Goal: Task Accomplishment & Management: Complete application form

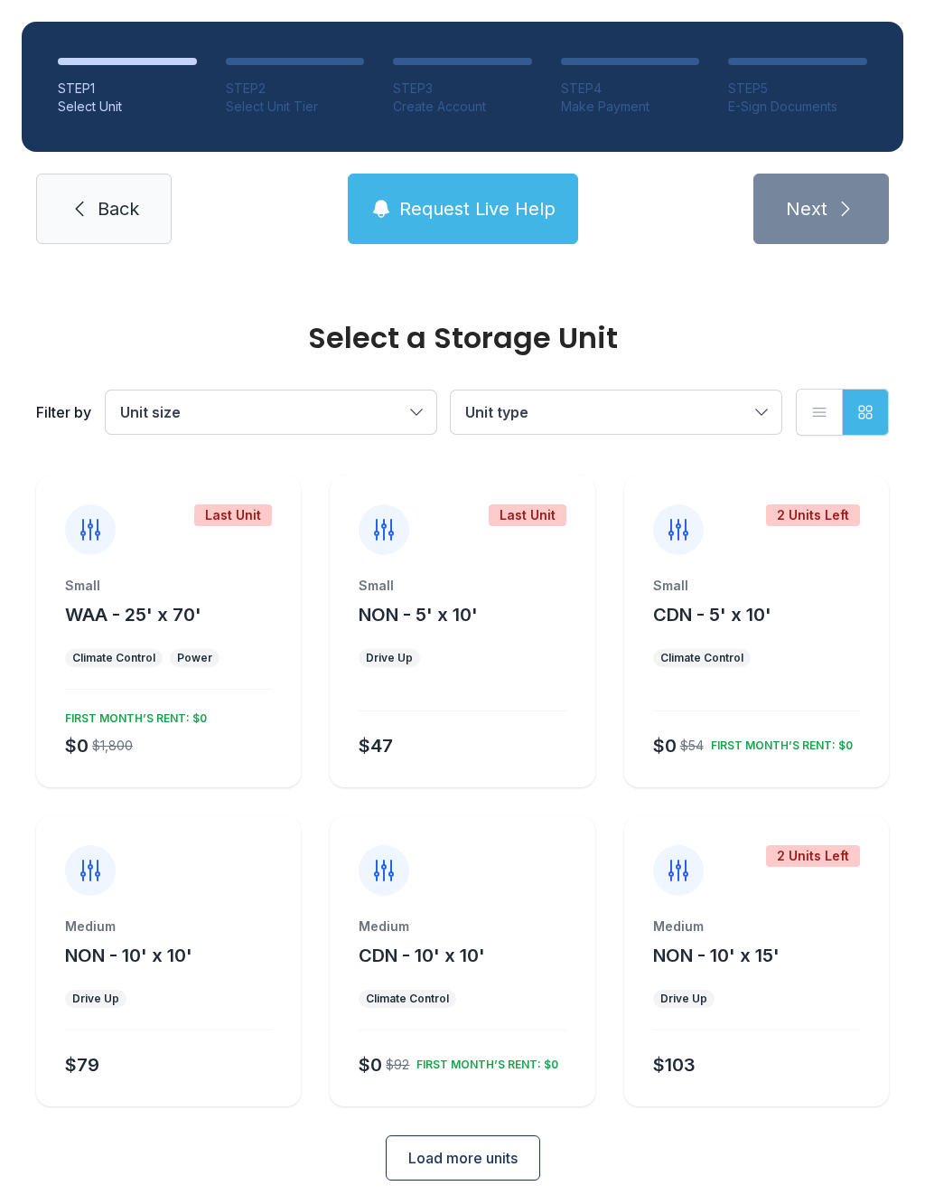
click at [493, 219] on span "Request Live Help" at bounding box center [477, 208] width 156 height 25
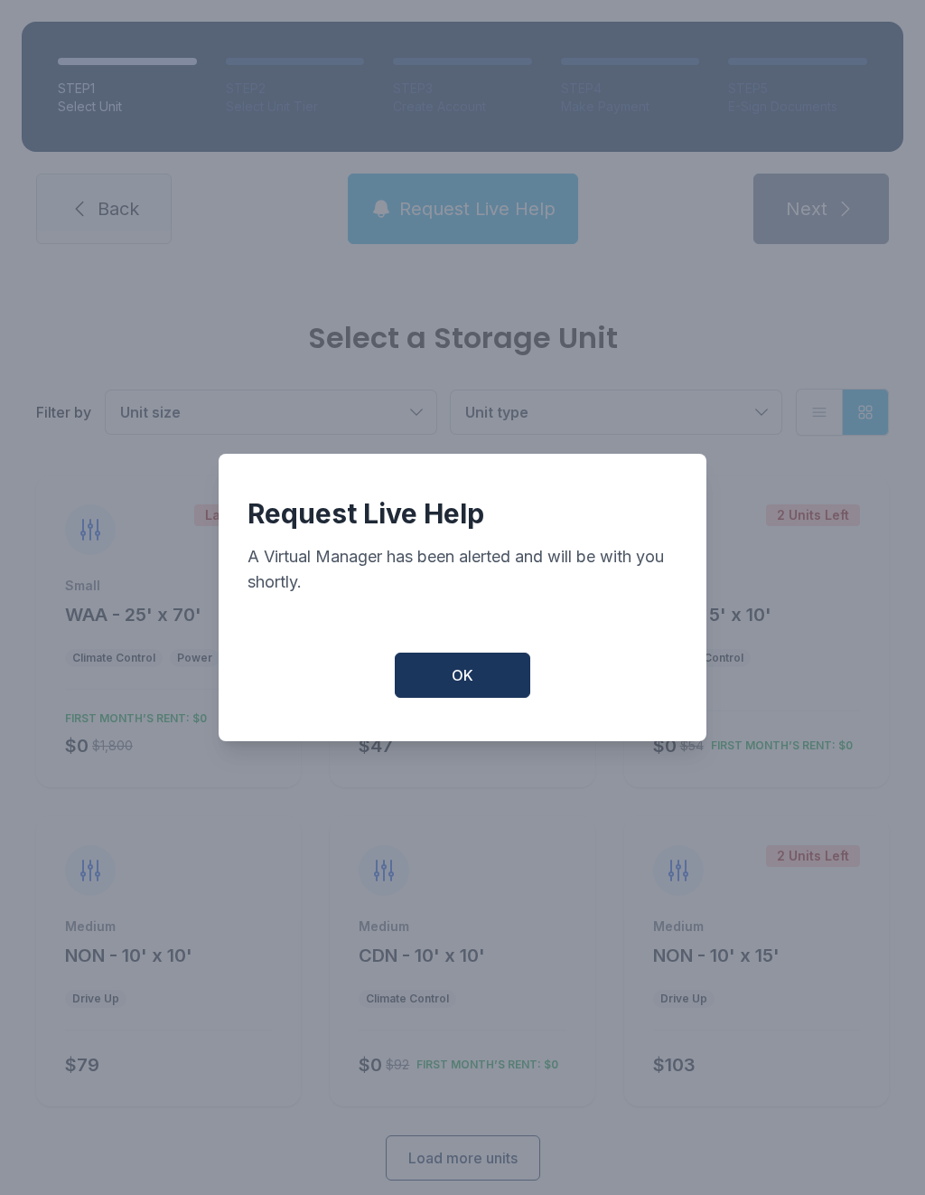
click at [486, 684] on button "OK" at bounding box center [463, 674] width 136 height 45
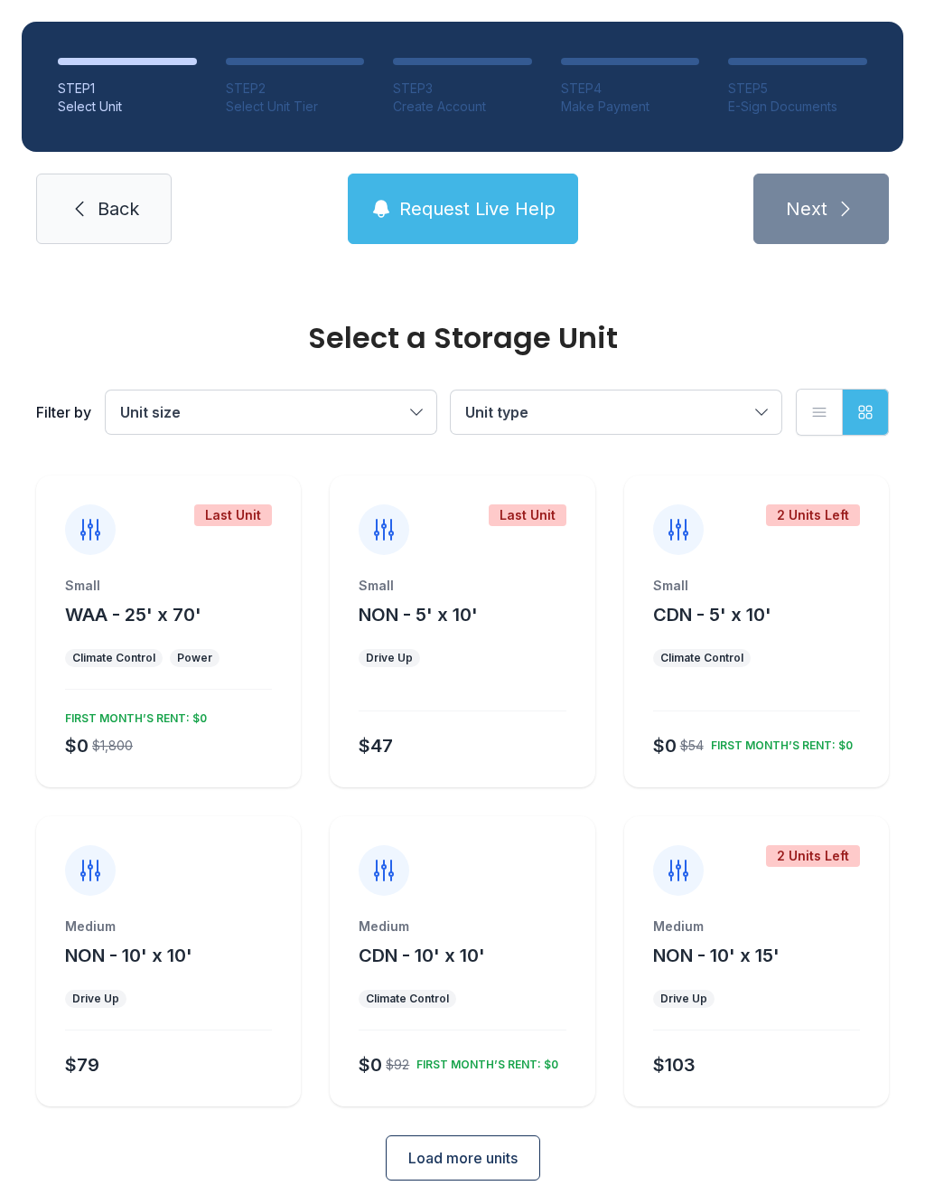
click at [671, 404] on span "Unit type" at bounding box center [607, 412] width 284 height 22
click at [693, 413] on span "Unit type" at bounding box center [607, 412] width 284 height 22
click at [505, 204] on span "Request Live Help" at bounding box center [477, 208] width 156 height 25
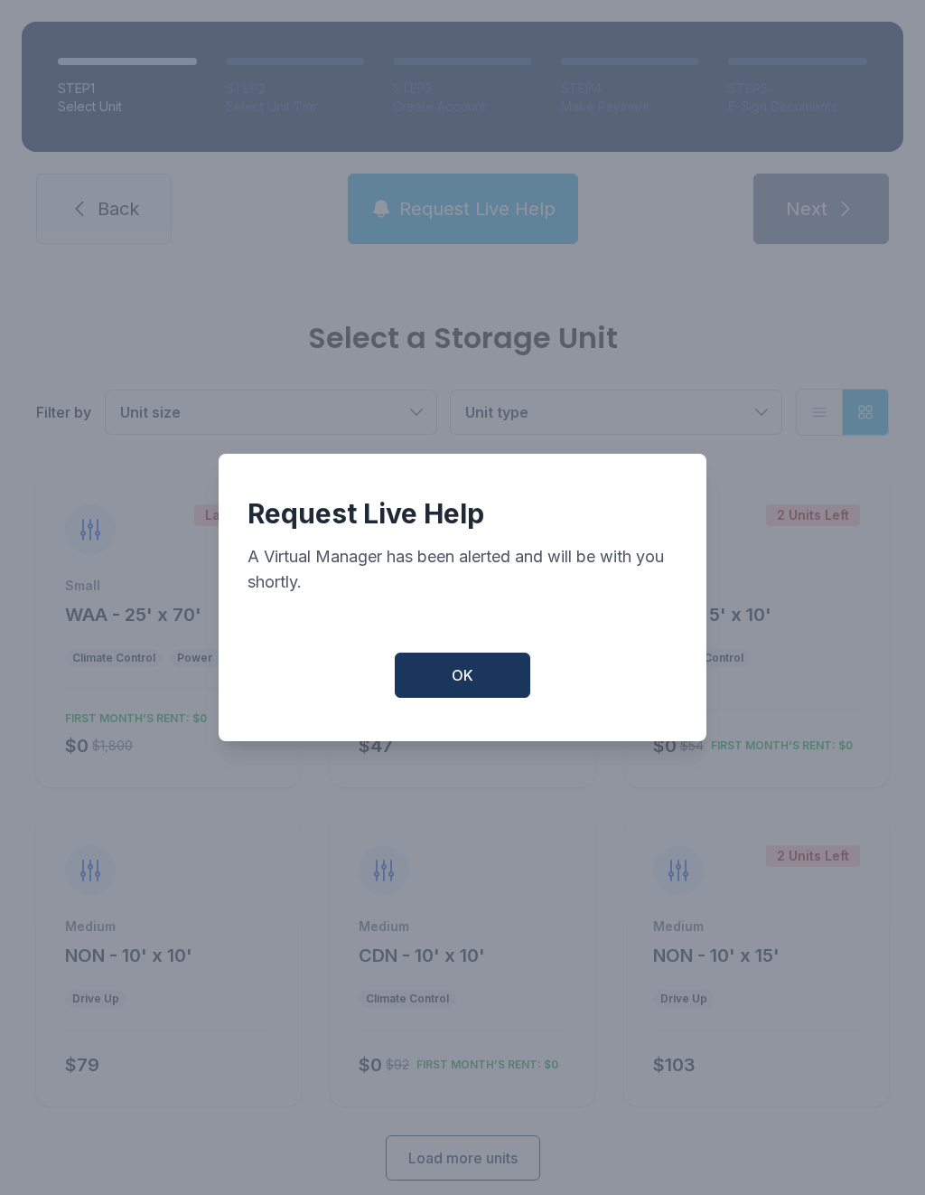
click at [493, 687] on button "OK" at bounding box center [463, 674] width 136 height 45
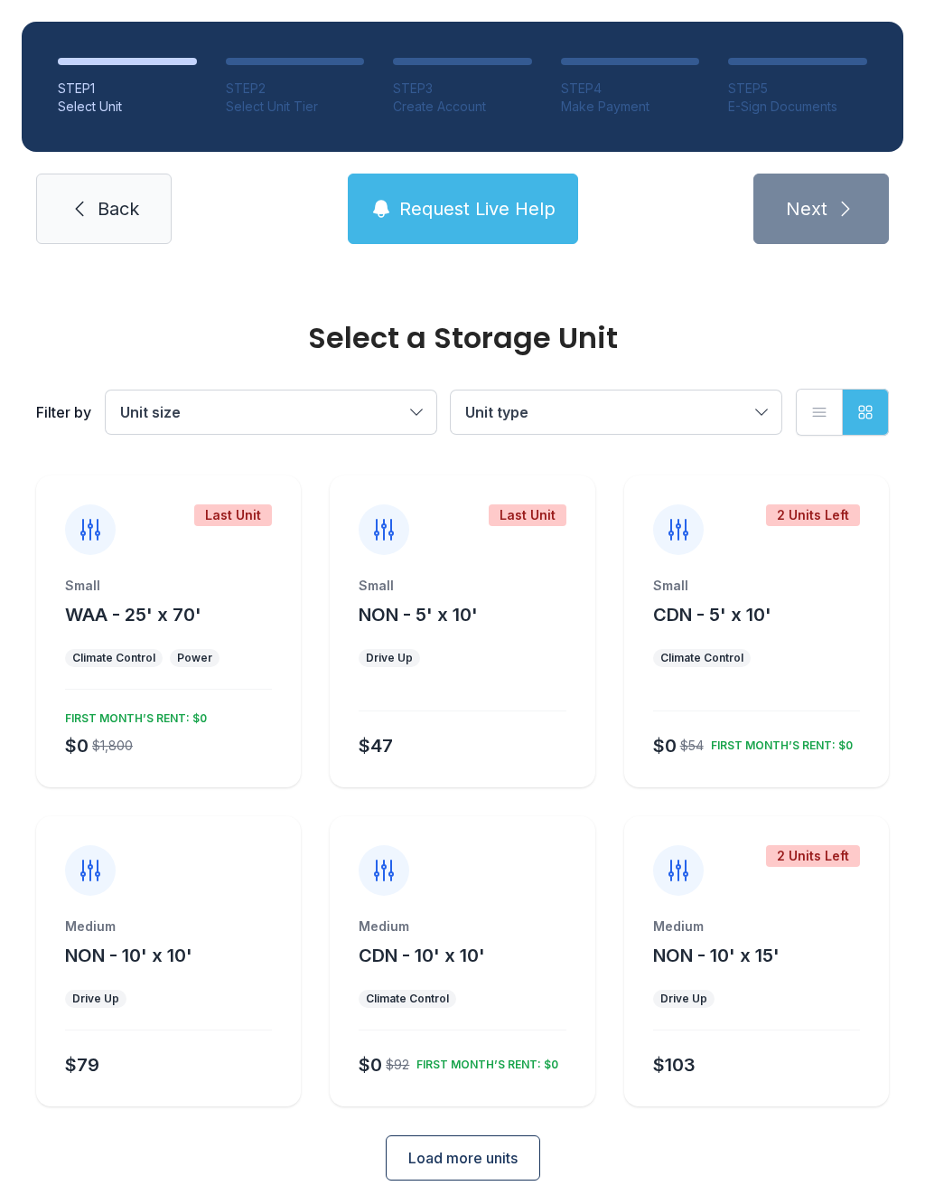
click at [146, 218] on link "Back" at bounding box center [104, 209] width 136 height 70
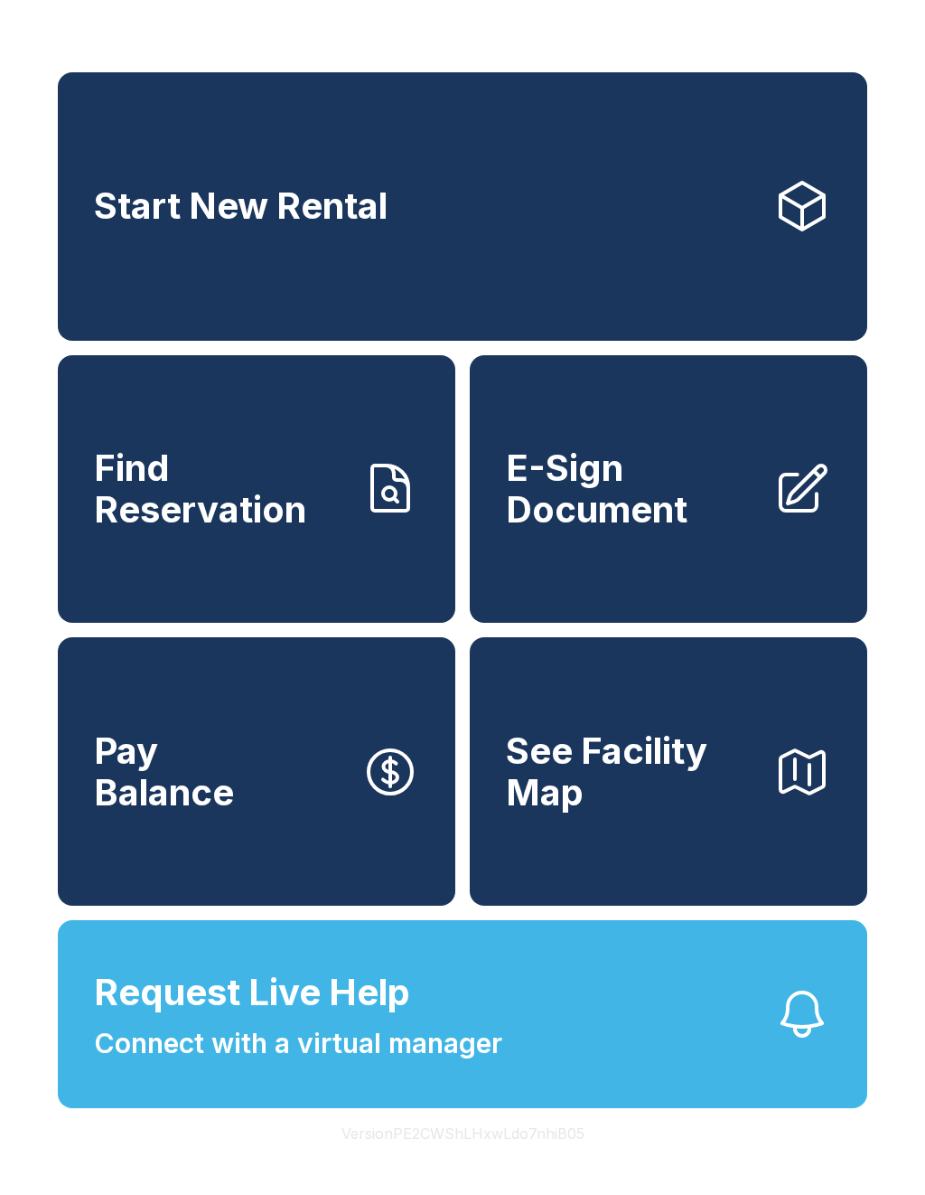
click at [757, 1051] on button "Request Live Help Connect with a virtual manager" at bounding box center [463, 1014] width 810 height 188
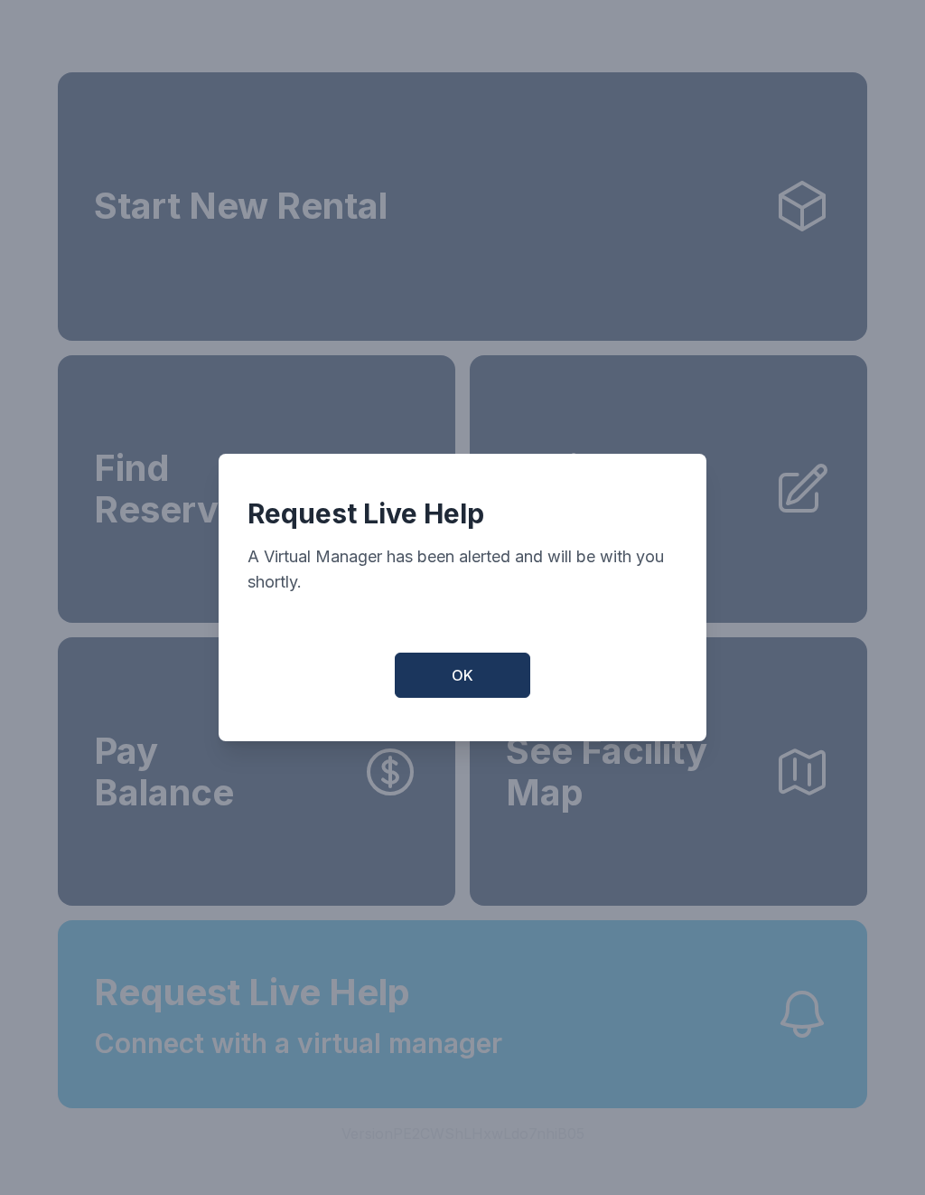
click at [493, 680] on button "OK" at bounding box center [463, 674] width 136 height 45
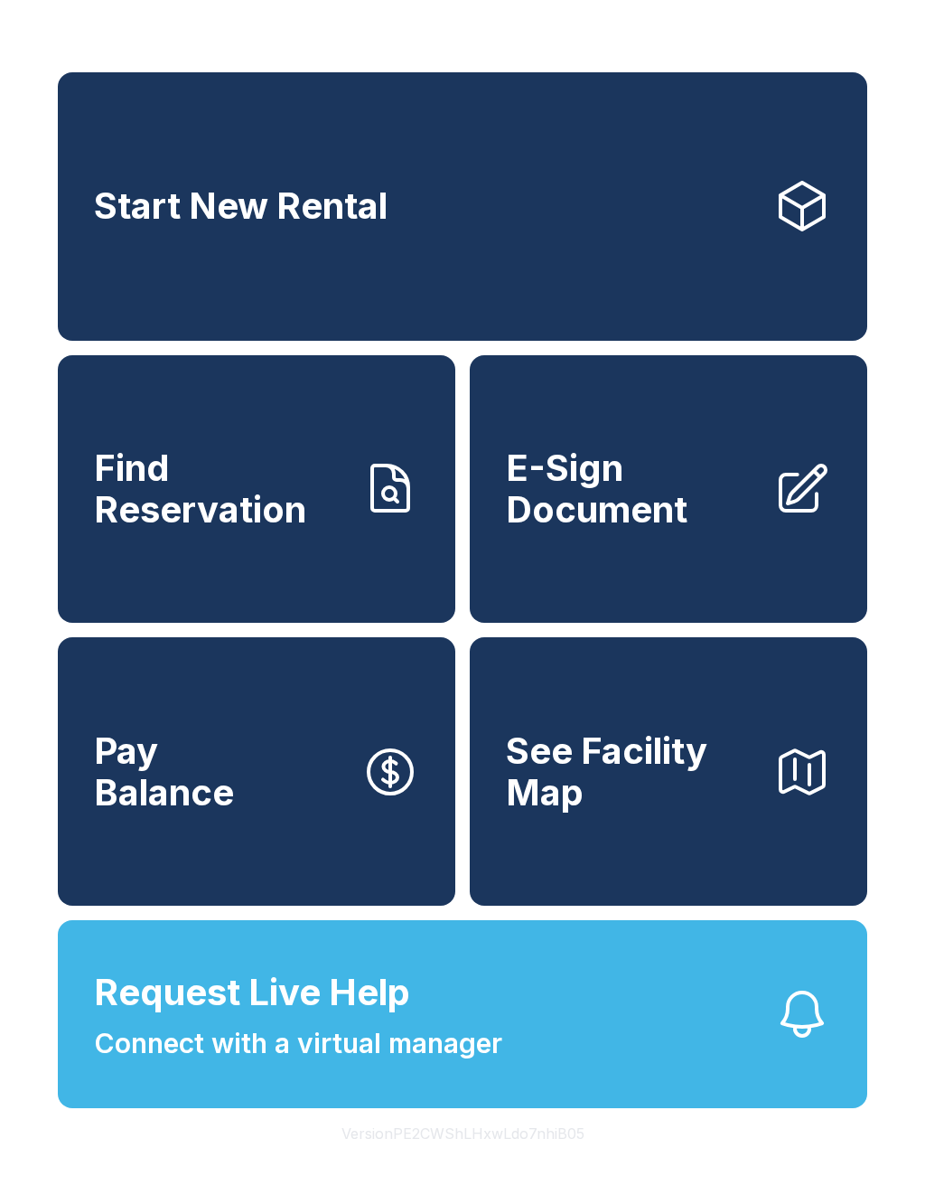
click at [757, 1056] on button "Request Live Help Connect with a virtual manager" at bounding box center [463, 1014] width 810 height 188
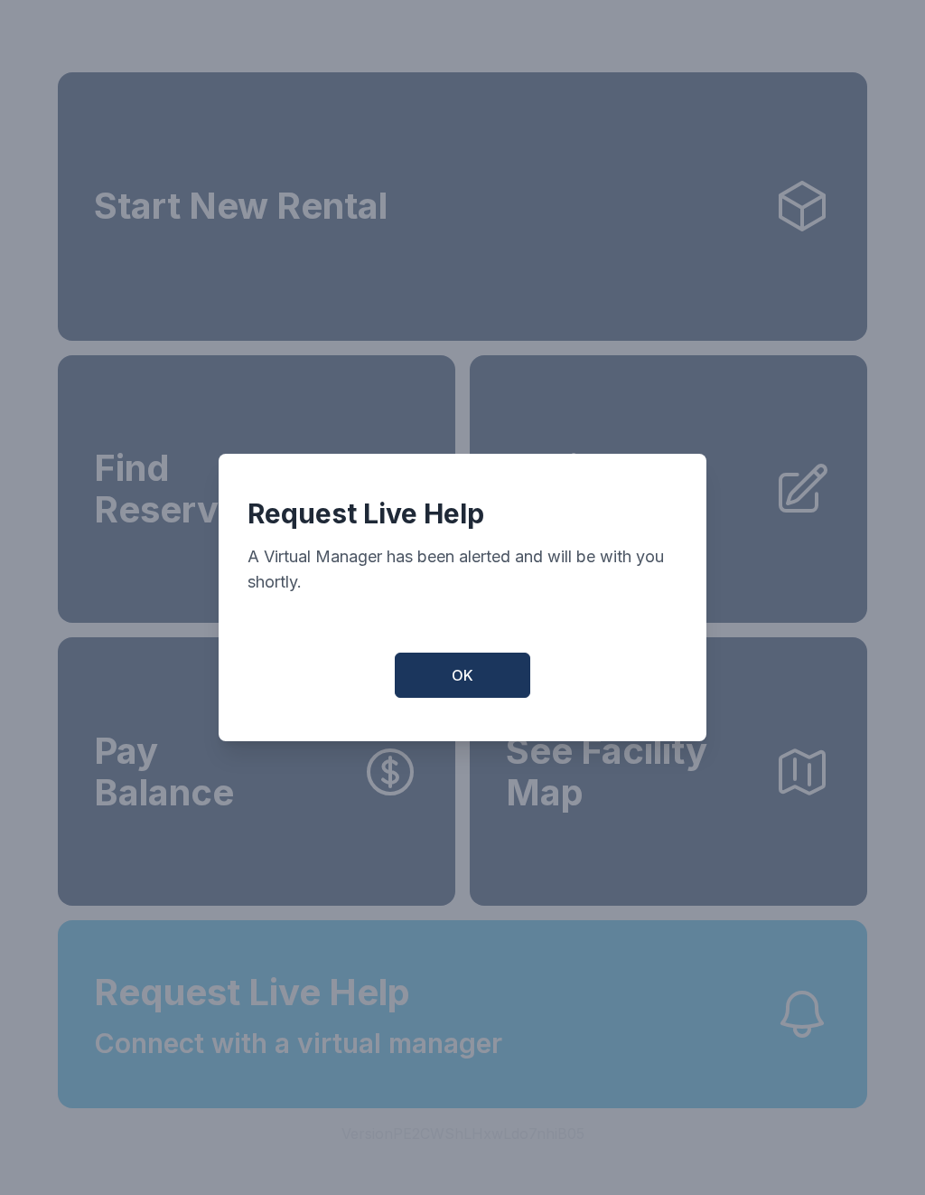
click at [518, 689] on button "OK" at bounding box center [463, 674] width 136 height 45
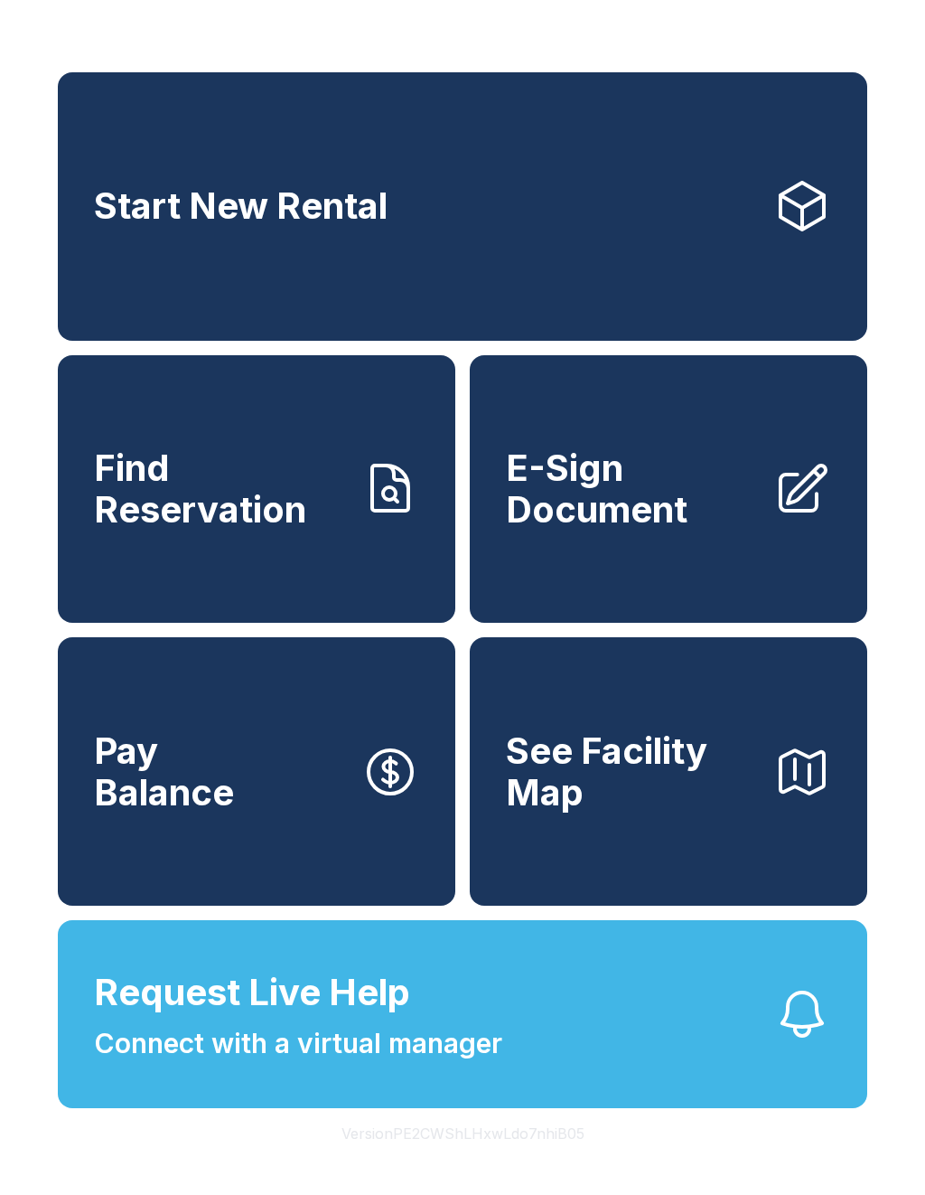
click at [721, 1028] on button "Request Live Help Connect with a virtual manager" at bounding box center [463, 1014] width 810 height 188
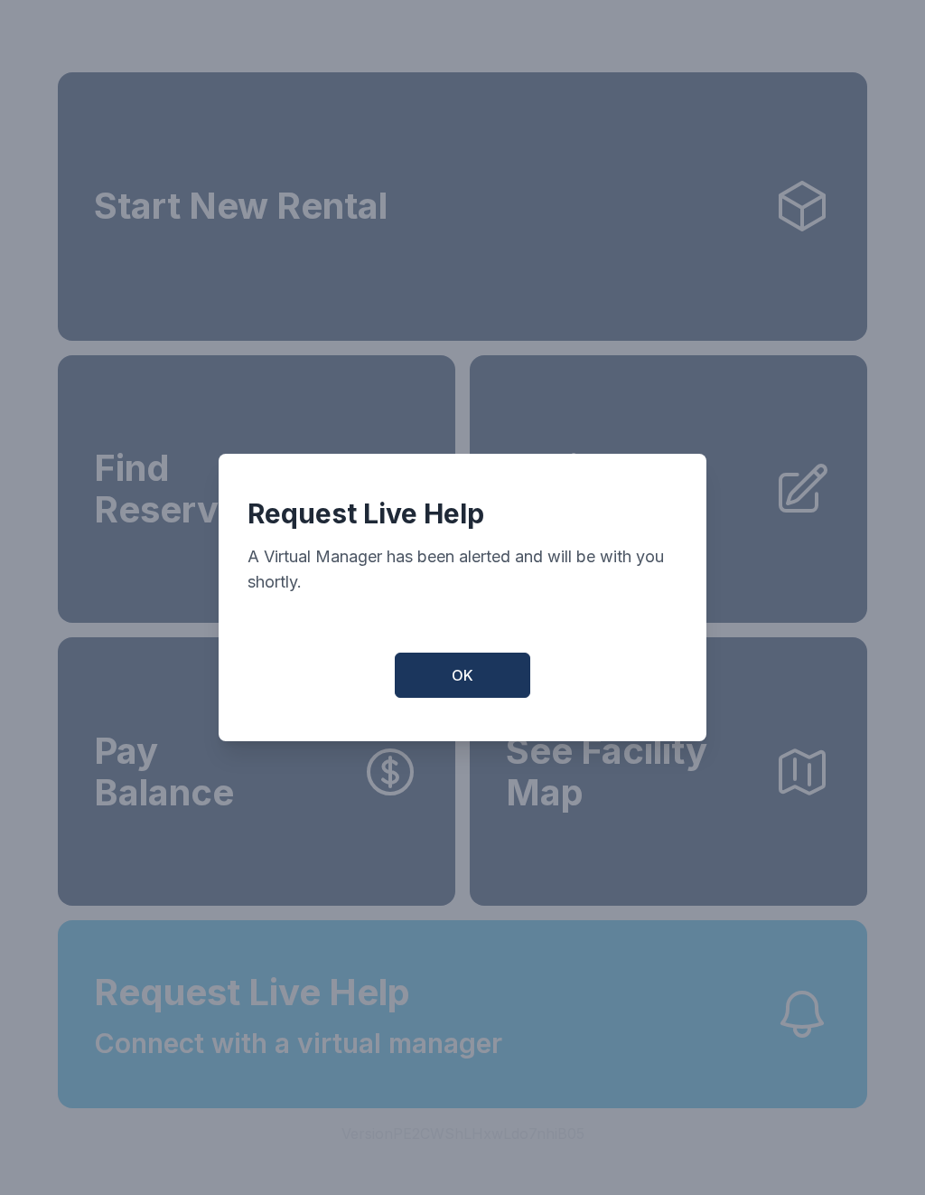
click at [513, 690] on button "OK" at bounding box center [463, 674] width 136 height 45
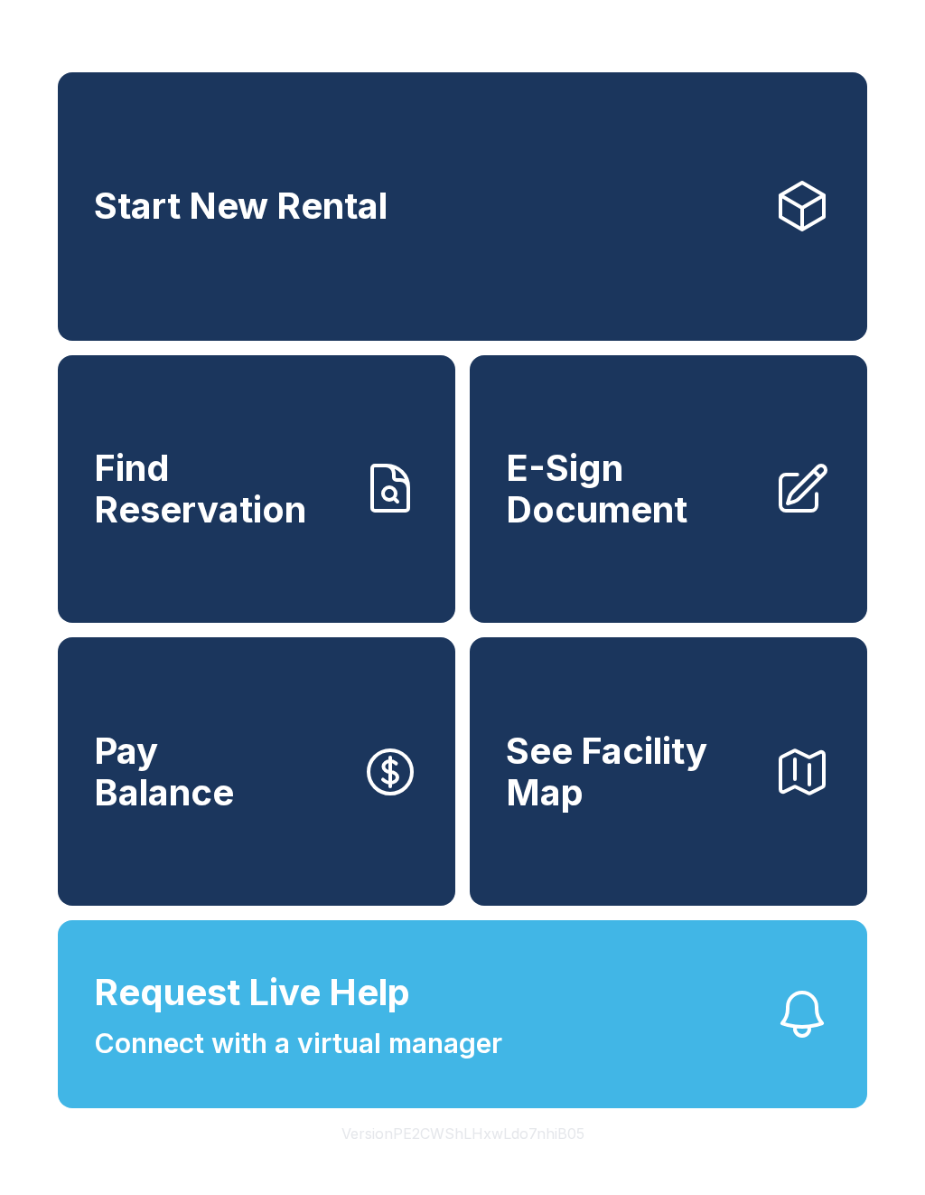
click at [255, 1108] on button "Request Live Help Connect with a virtual manager" at bounding box center [463, 1014] width 810 height 188
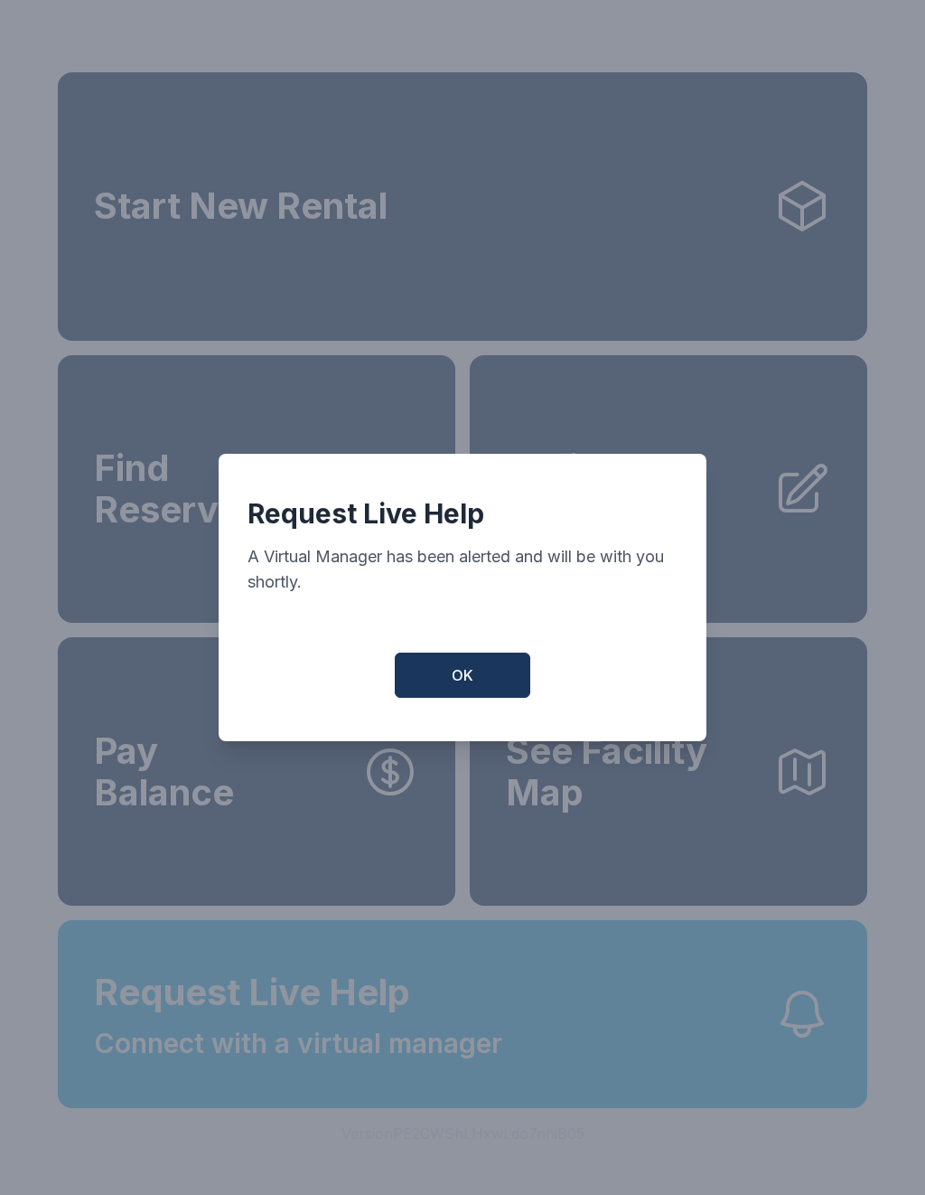
click at [430, 698] on button "OK" at bounding box center [463, 674] width 136 height 45
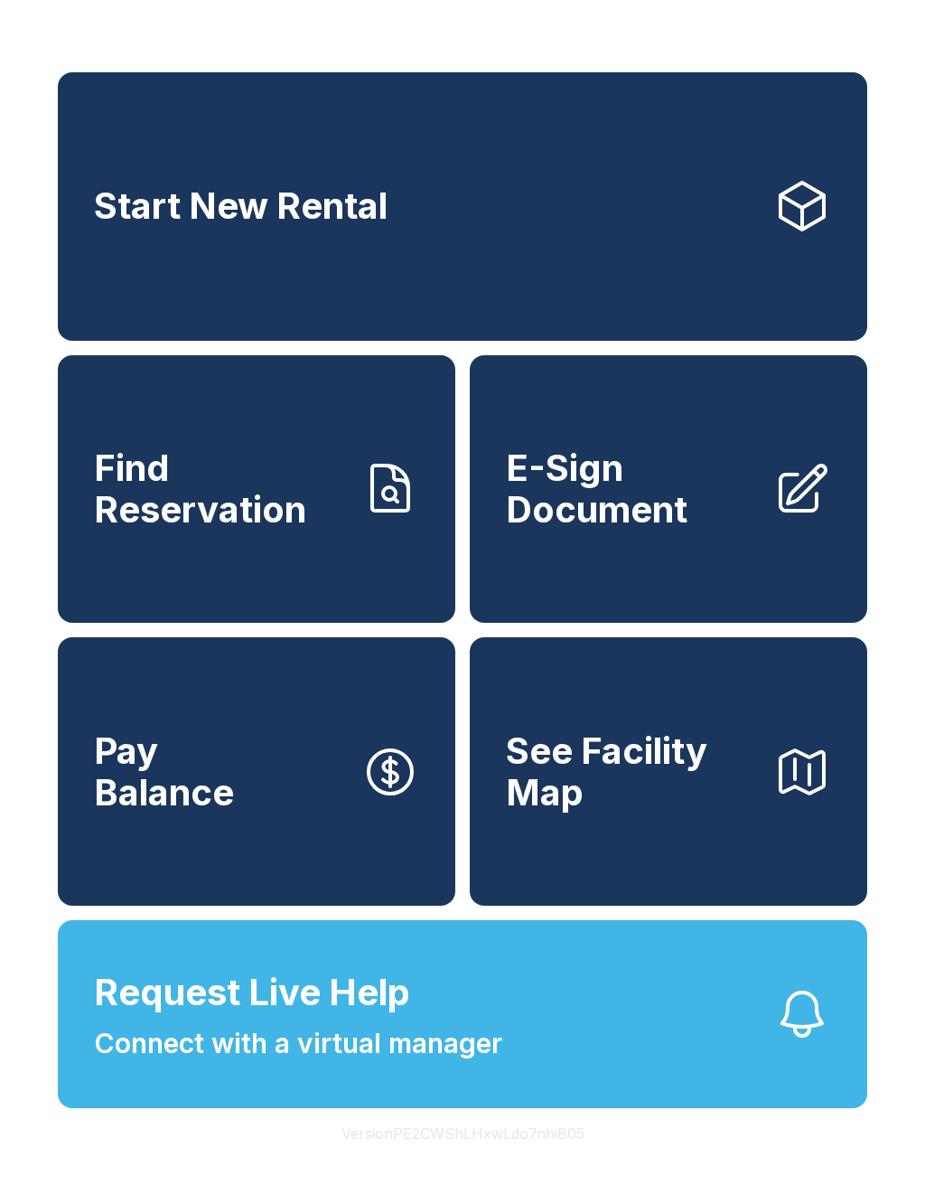
click at [384, 1019] on span "Request Live Help" at bounding box center [252, 992] width 316 height 54
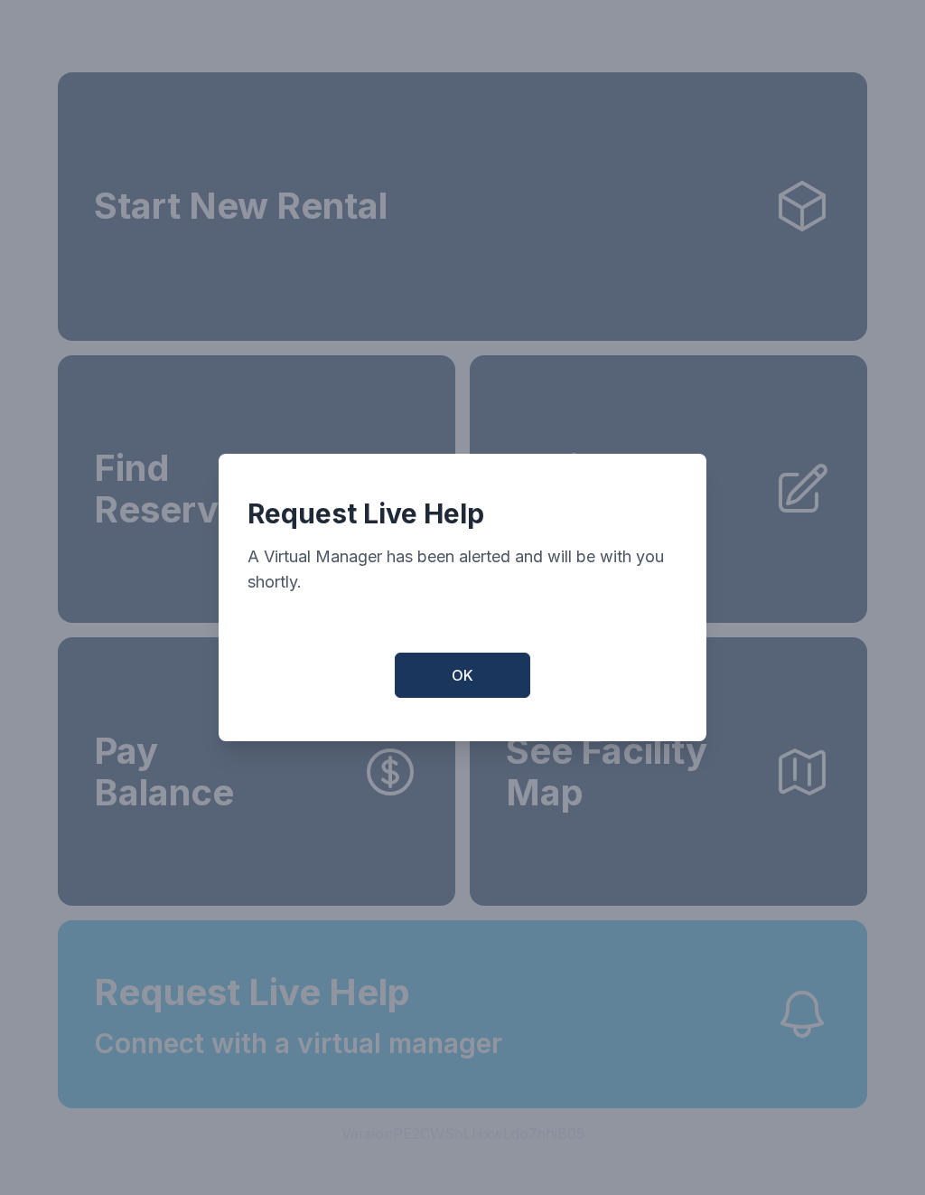
click at [433, 698] on button "OK" at bounding box center [463, 674] width 136 height 45
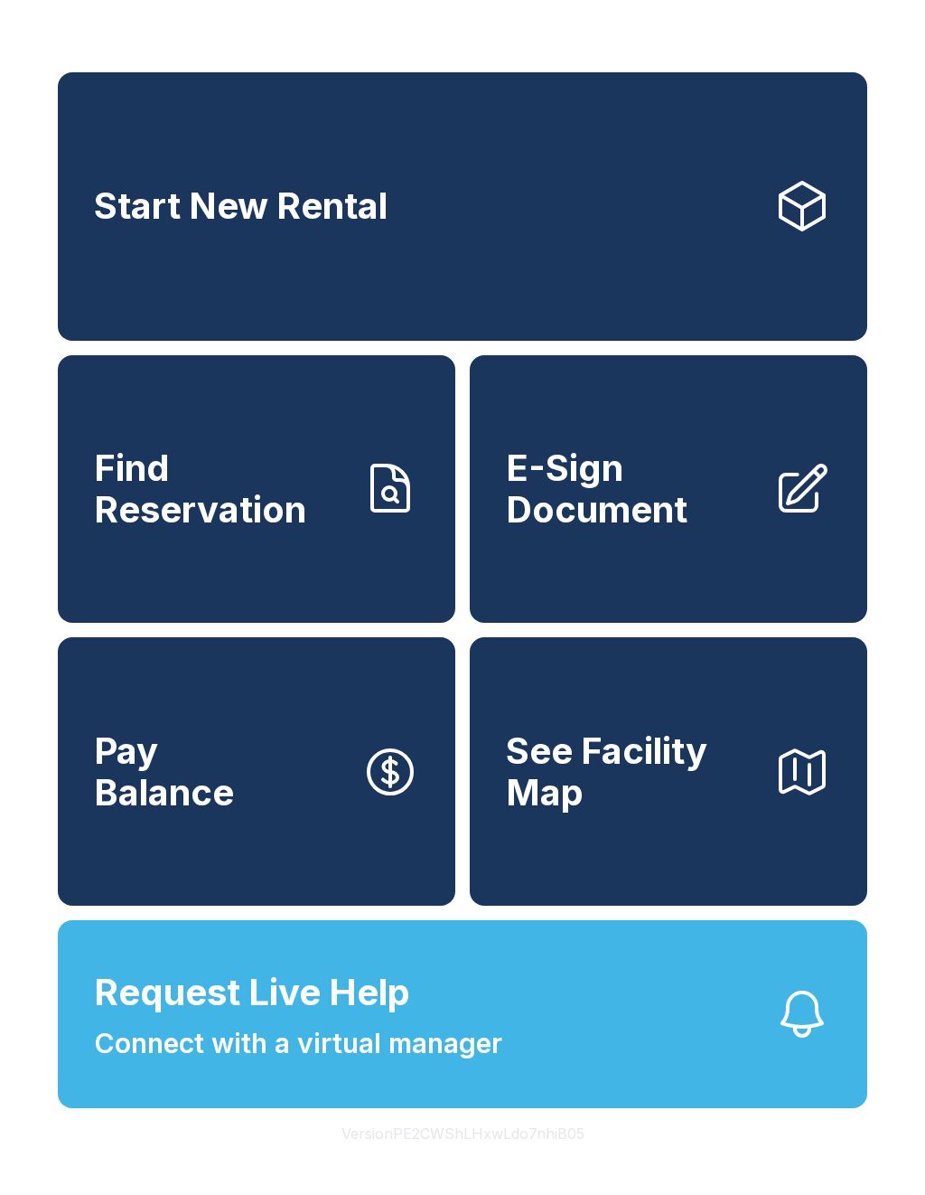
click at [533, 594] on link "E-Sign Document" at bounding box center [669, 489] width 398 height 268
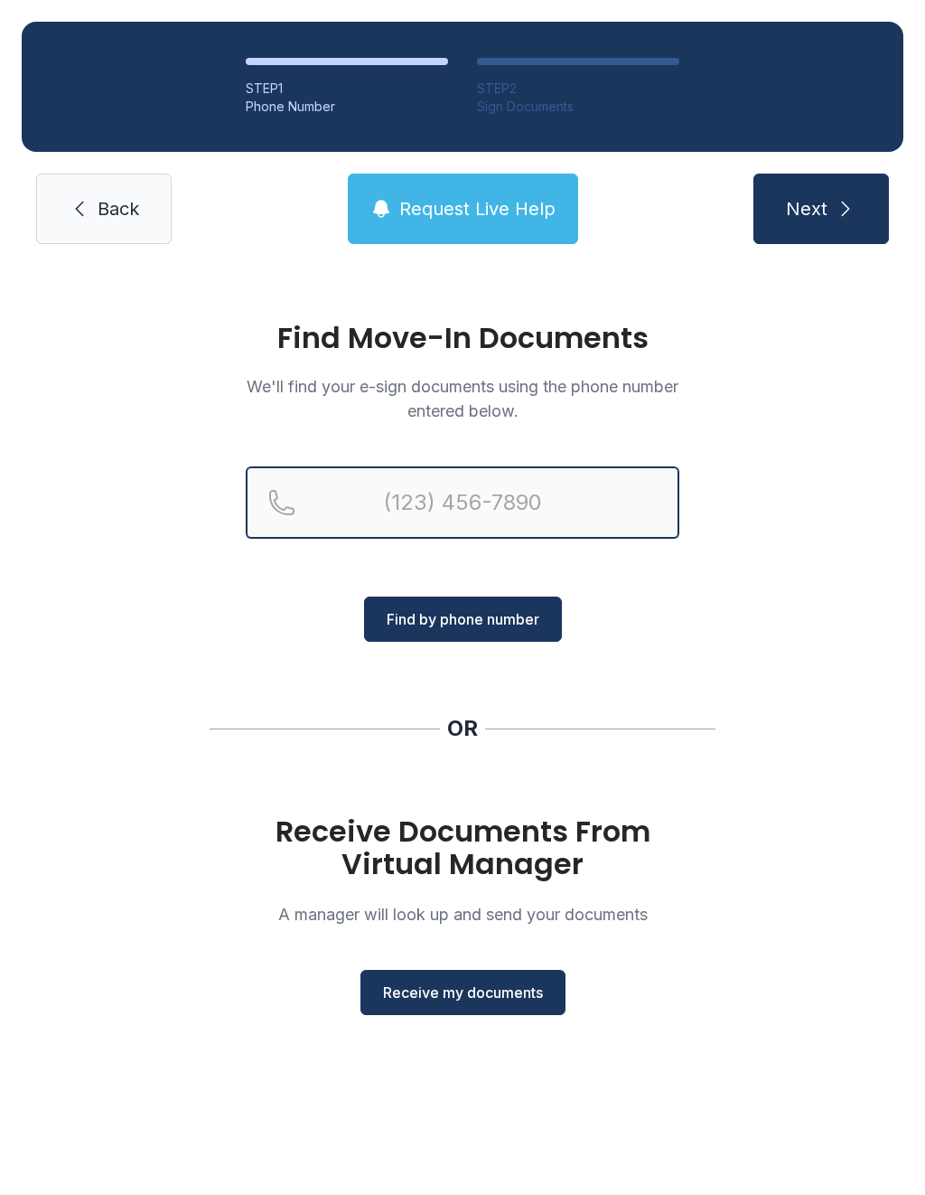
click at [399, 518] on input "Reservation phone number" at bounding box center [463, 502] width 434 height 72
type input "[PHONE_NUMBER]"
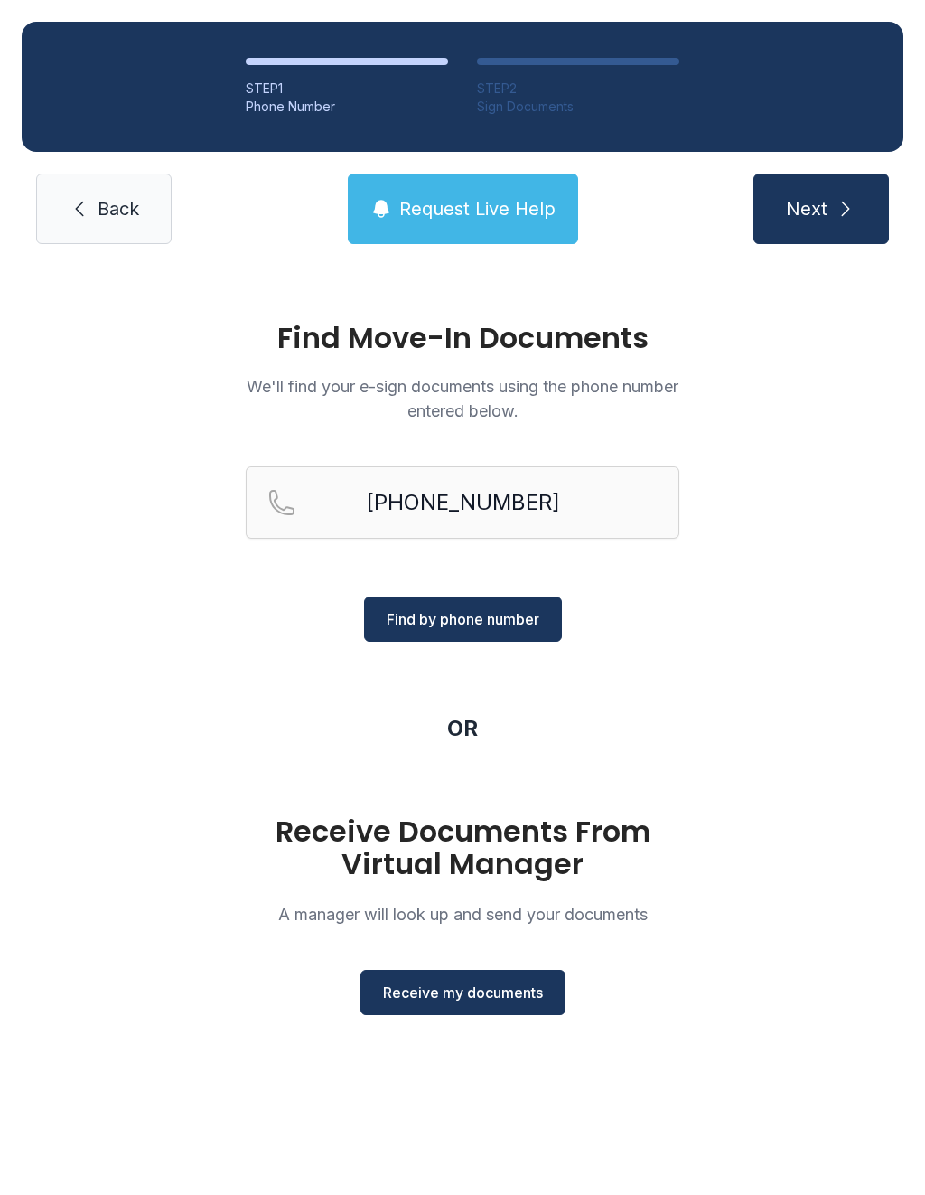
click at [408, 622] on span "Find by phone number" at bounding box center [463, 619] width 153 height 22
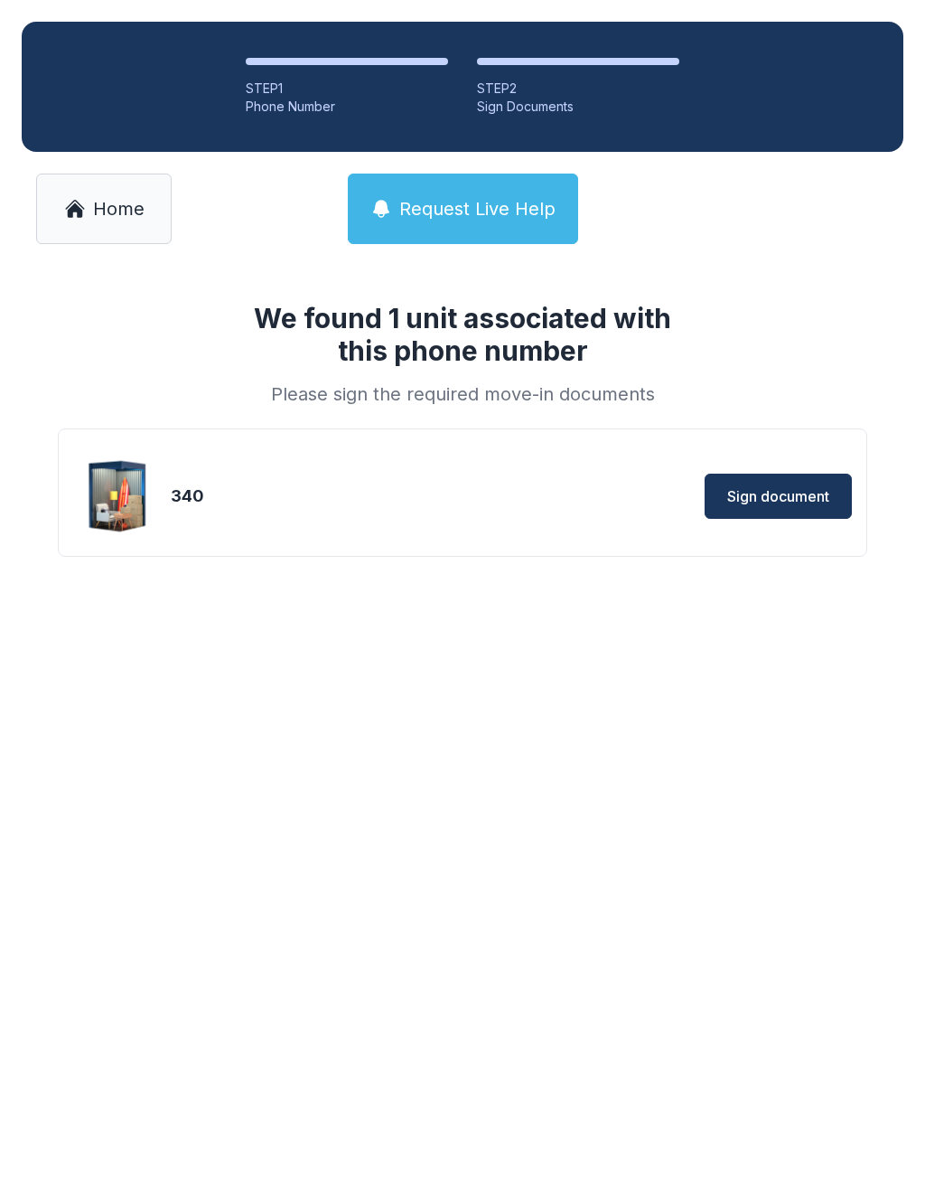
click at [418, 642] on main "We found 1 unit associated with this phone number Please sign the required move…" at bounding box center [462, 730] width 925 height 929
click at [747, 505] on span "Sign document" at bounding box center [779, 496] width 102 height 22
click at [634, 630] on main "We found 1 unit associated with this phone number Please sign the required move…" at bounding box center [462, 730] width 925 height 929
click at [422, 497] on div "340" at bounding box center [325, 495] width 309 height 25
click at [707, 480] on button "Sign document" at bounding box center [767, 483] width 172 height 45
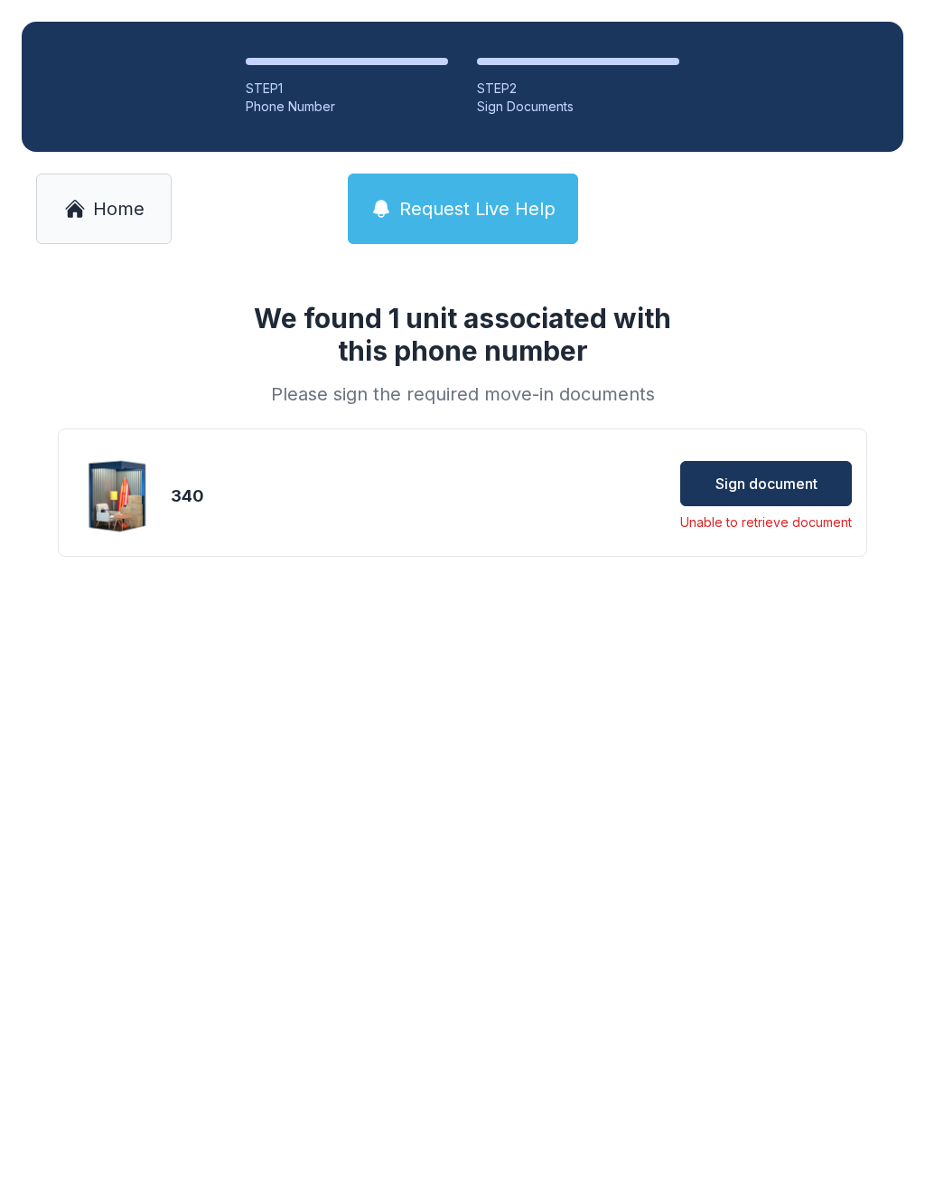
click at [804, 504] on button "Sign document" at bounding box center [767, 483] width 172 height 45
click at [95, 211] on span "Home" at bounding box center [119, 208] width 52 height 25
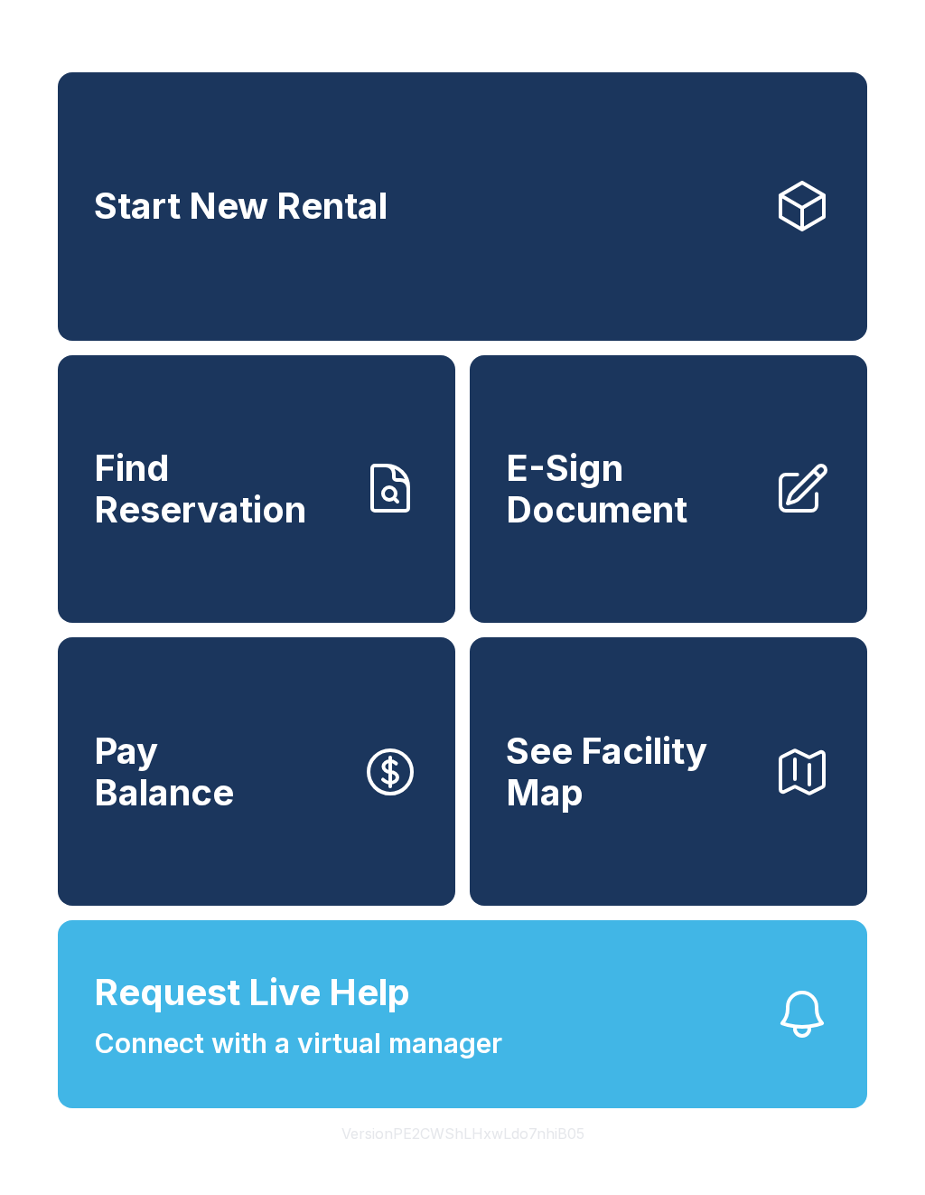
click at [599, 573] on link "E-Sign Document" at bounding box center [669, 489] width 398 height 268
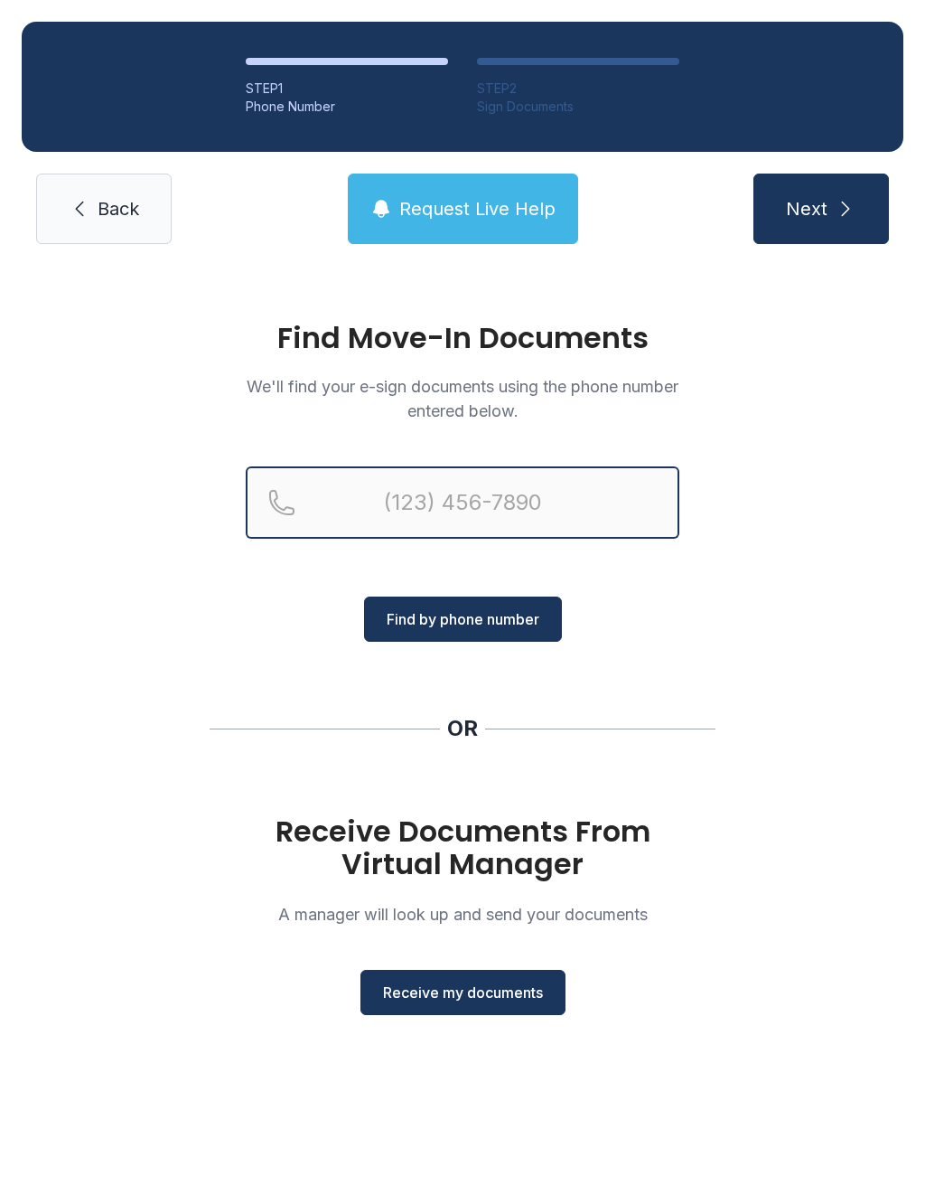
click at [361, 502] on input "Reservation phone number" at bounding box center [463, 502] width 434 height 72
type input "[PHONE_NUMBER]"
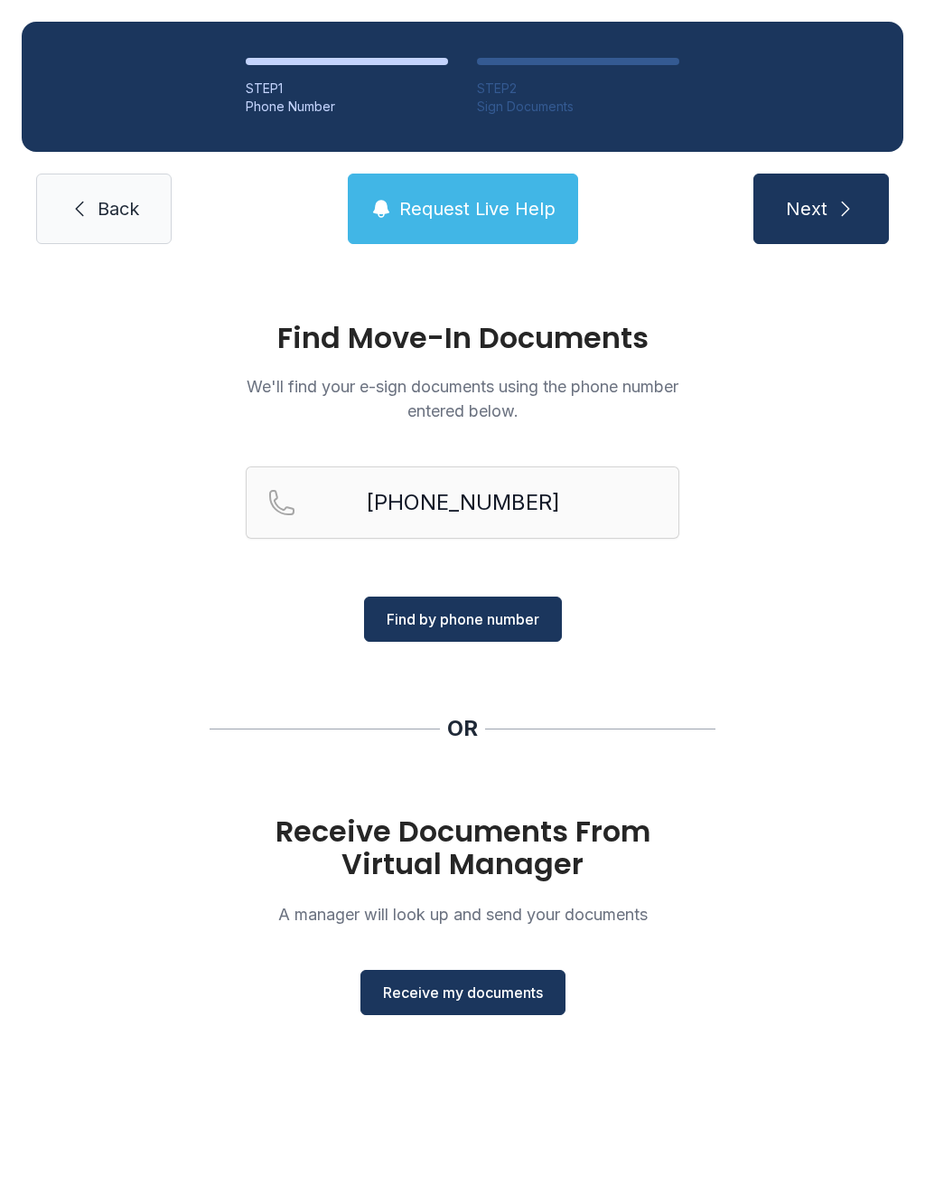
click at [411, 585] on div "[PHONE_NUMBER]" at bounding box center [463, 531] width 434 height 130
click at [378, 612] on button "Find by phone number" at bounding box center [463, 618] width 198 height 45
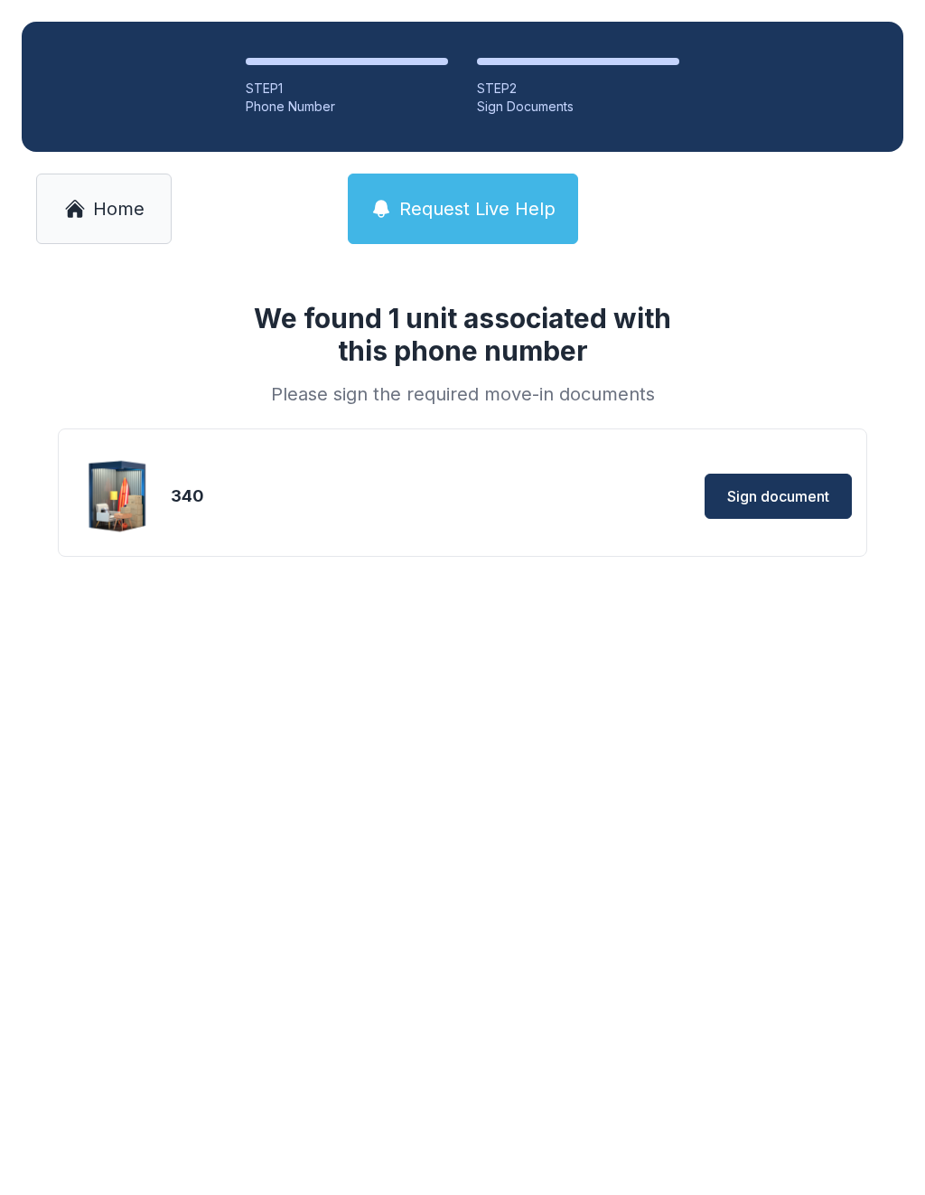
click at [731, 486] on span "Sign document" at bounding box center [779, 496] width 102 height 22
